Goal: Information Seeking & Learning: Find specific fact

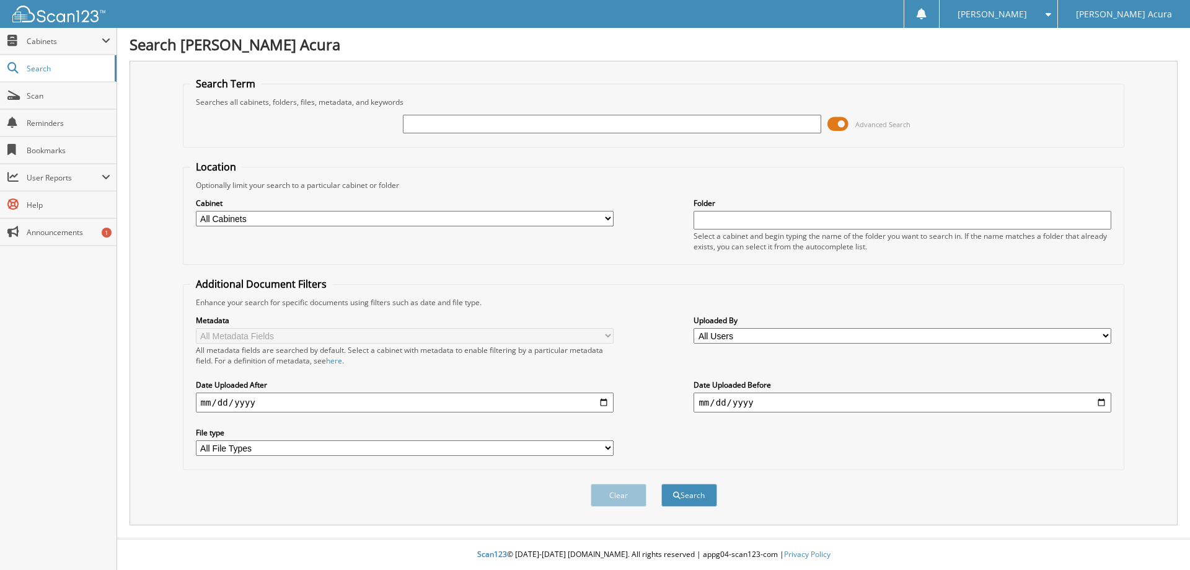
click at [469, 120] on input "text" at bounding box center [612, 124] width 418 height 19
type input "636811"
click at [661, 484] on button "Search" at bounding box center [689, 495] width 56 height 23
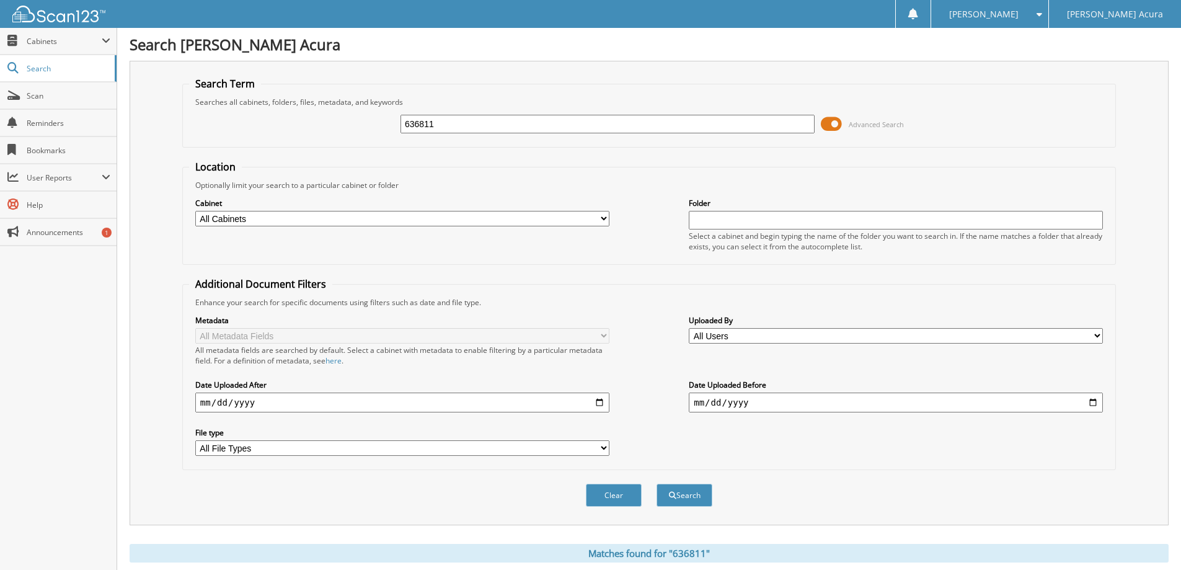
drag, startPoint x: 461, startPoint y: 126, endPoint x: 327, endPoint y: 127, distance: 133.3
click at [327, 127] on div "636811 Advanced Search" at bounding box center [649, 123] width 920 height 33
click at [670, 497] on span "submit" at bounding box center [672, 495] width 7 height 7
click at [64, 76] on link "Search" at bounding box center [58, 68] width 117 height 27
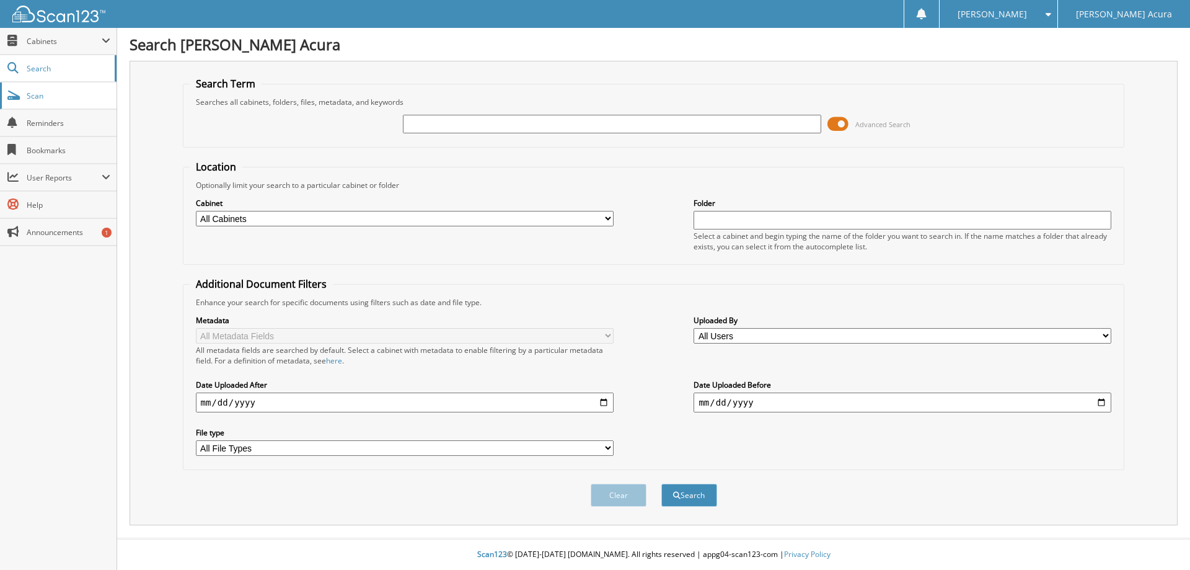
click at [54, 99] on span "Scan" at bounding box center [69, 96] width 84 height 11
type input "[DATE]"
click at [661, 484] on button "Search" at bounding box center [689, 495] width 56 height 23
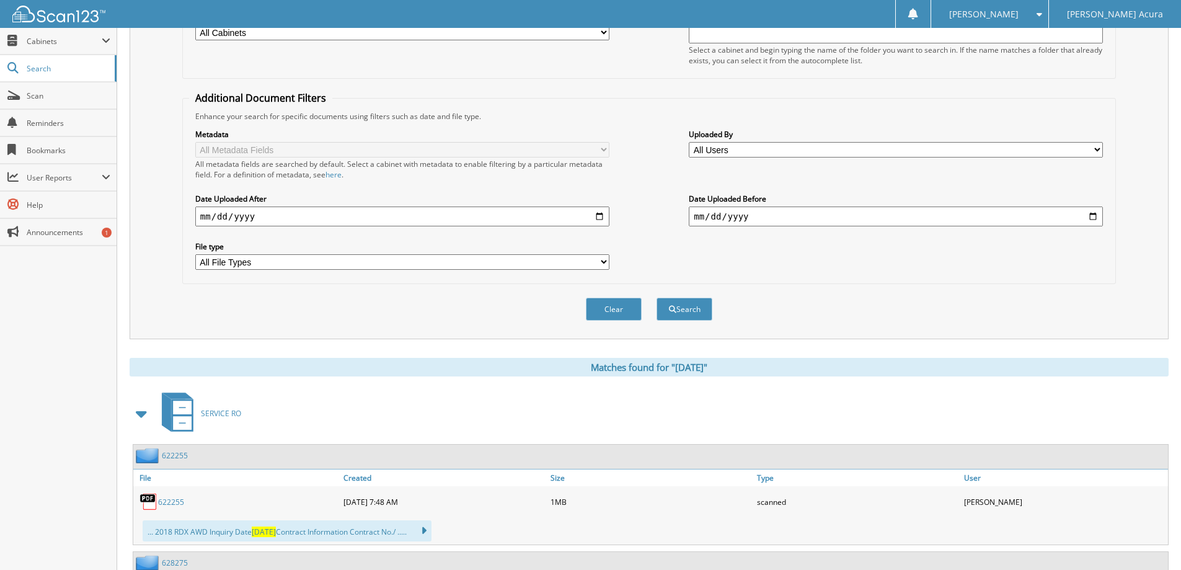
scroll to position [434, 0]
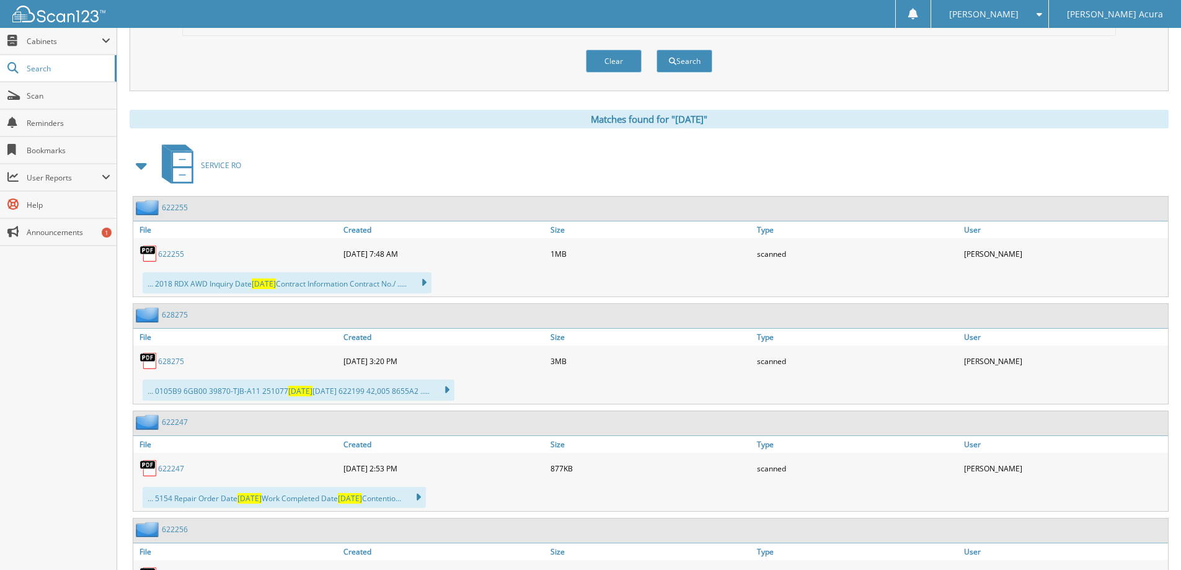
click at [167, 254] on link "622255" at bounding box center [171, 254] width 26 height 11
click at [193, 285] on div "... 2018 RDX AWD Inquiry Date 06/13/2023 Contract Information Contract No./ ...…" at bounding box center [287, 282] width 289 height 21
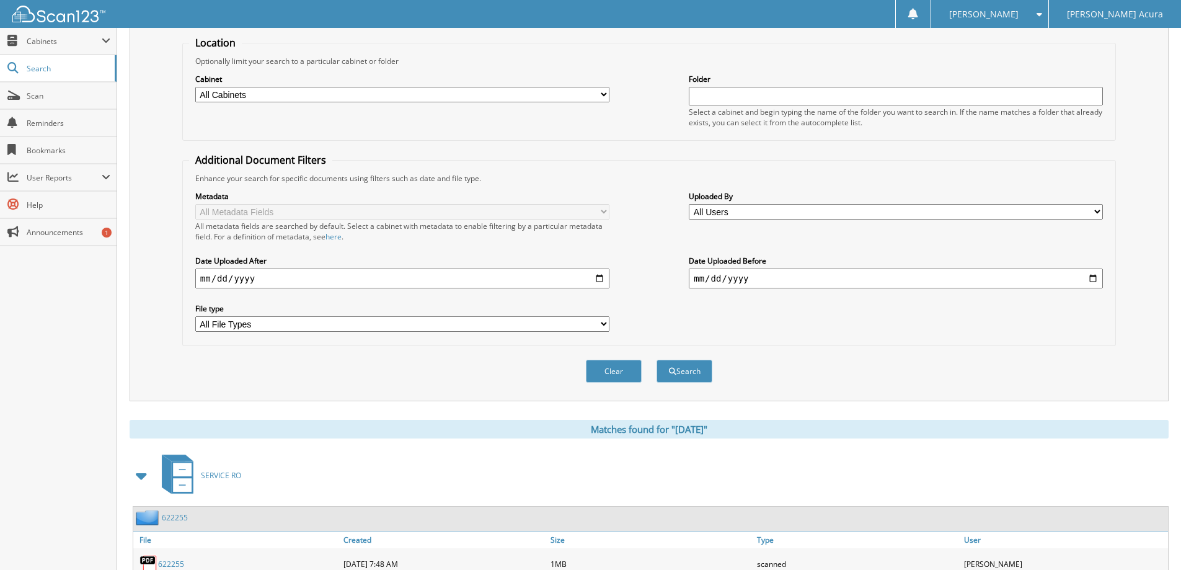
scroll to position [0, 0]
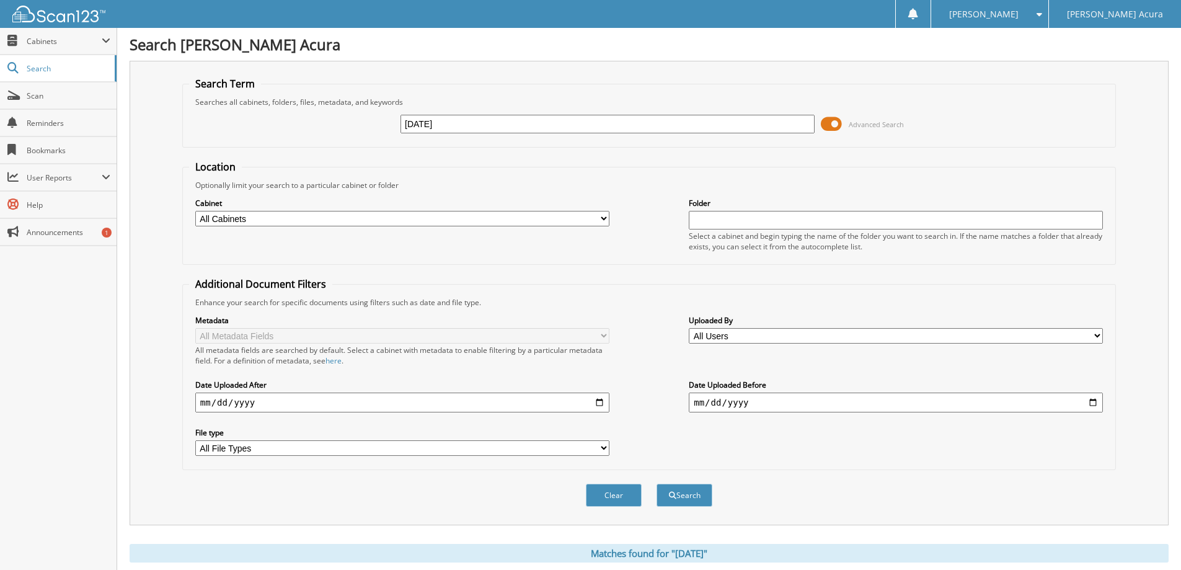
drag, startPoint x: 459, startPoint y: 128, endPoint x: 350, endPoint y: 129, distance: 109.1
click at [350, 129] on div "06/13/2023 Advanced Search" at bounding box center [649, 123] width 920 height 33
type input "636811"
click at [657, 484] on button "Search" at bounding box center [685, 495] width 56 height 23
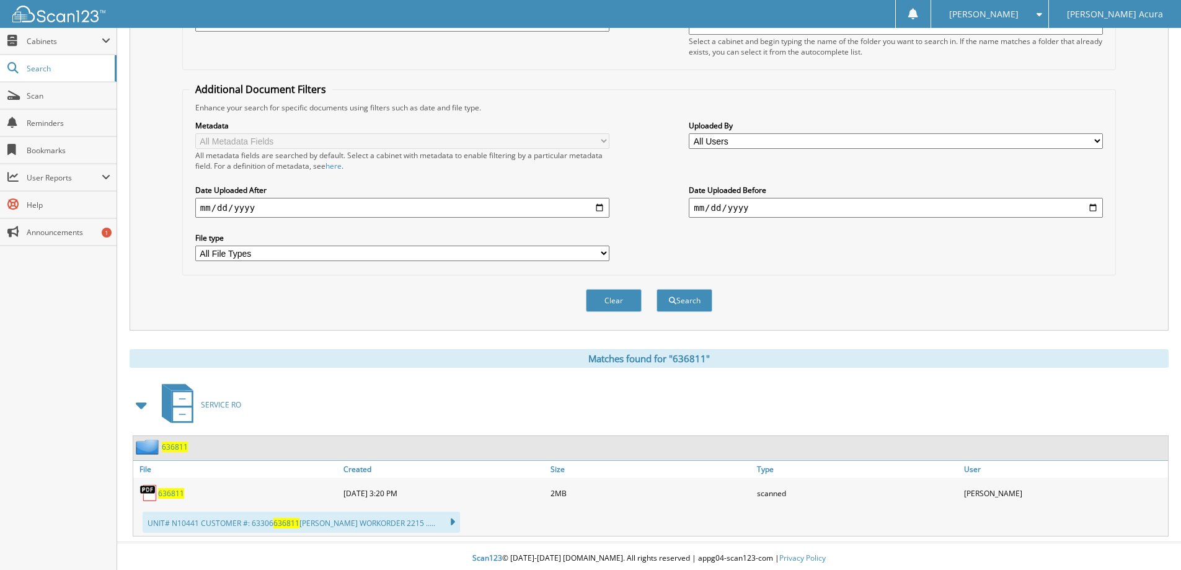
scroll to position [199, 0]
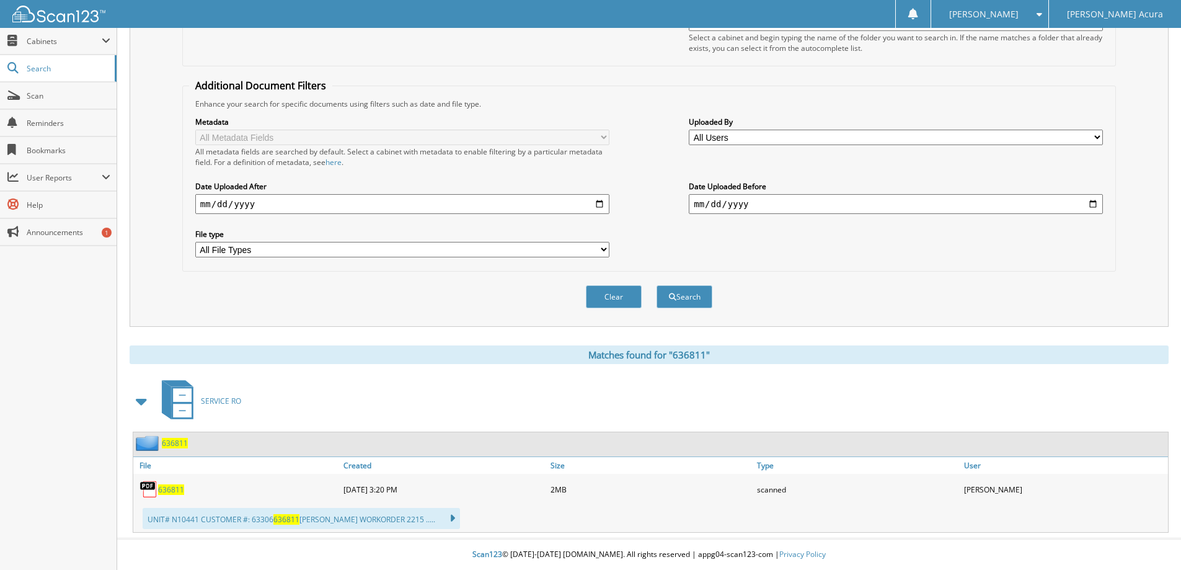
click at [176, 491] on span "636811" at bounding box center [171, 489] width 26 height 11
